Goal: Task Accomplishment & Management: Use online tool/utility

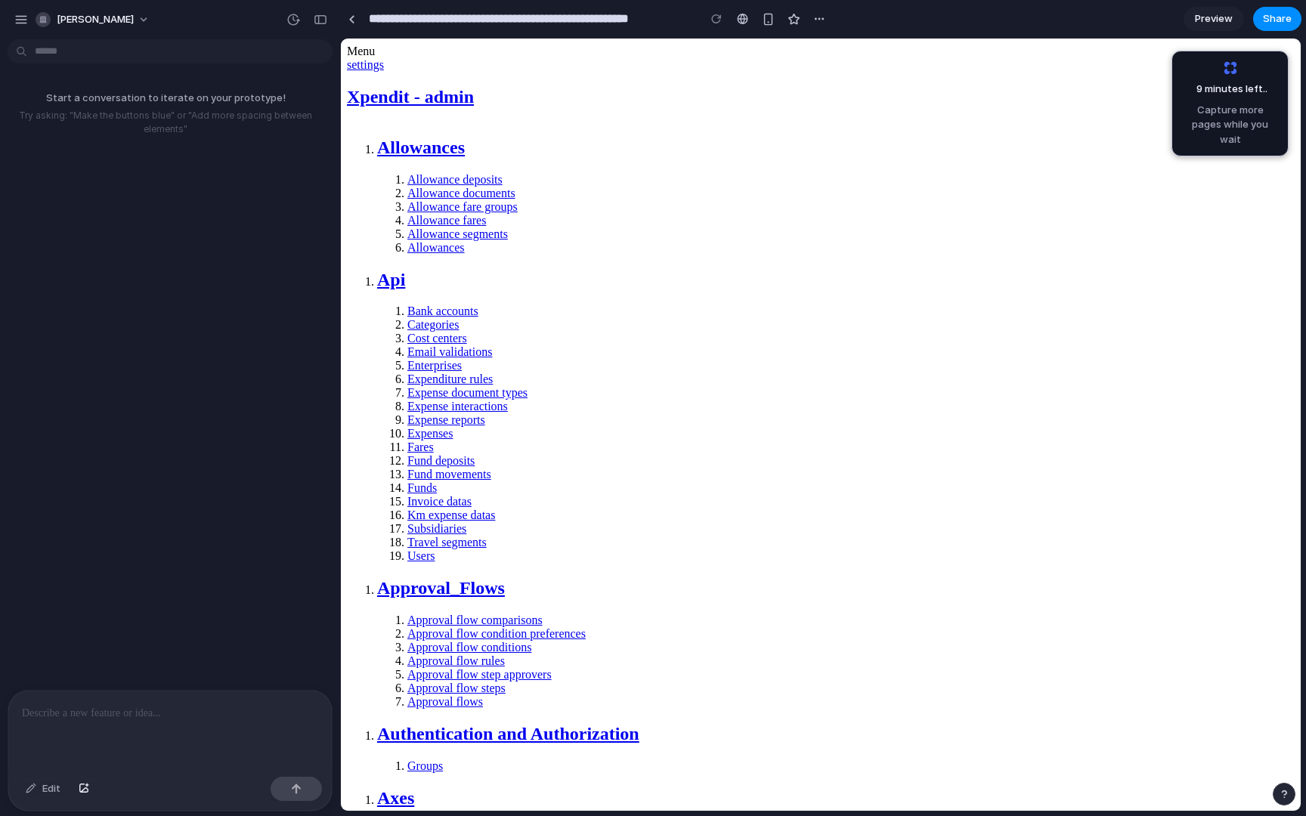
click at [230, 722] on div at bounding box center [169, 731] width 323 height 80
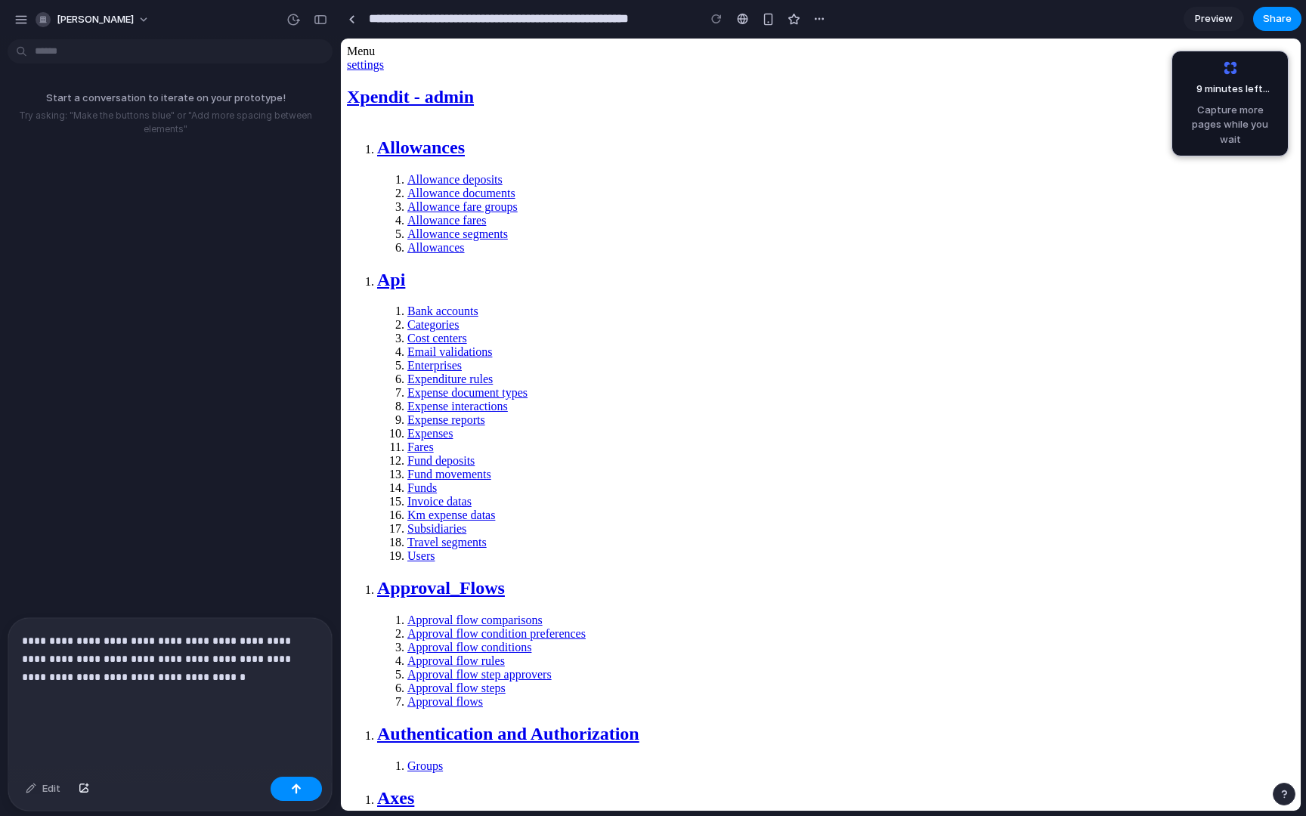
click at [220, 679] on p "**********" at bounding box center [170, 677] width 296 height 91
click at [176, 657] on p "**********" at bounding box center [170, 677] width 296 height 91
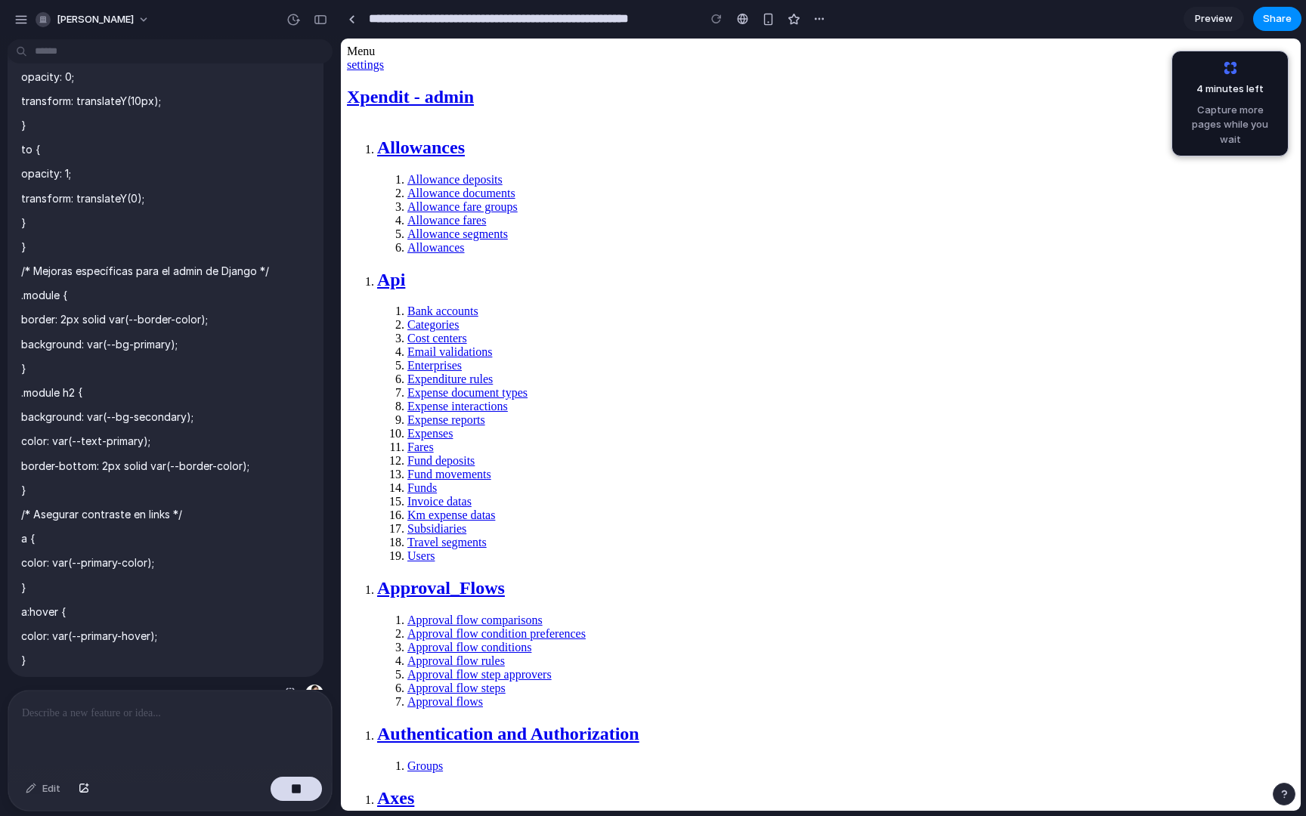
scroll to position [13469, 0]
